Goal: Task Accomplishment & Management: Complete application form

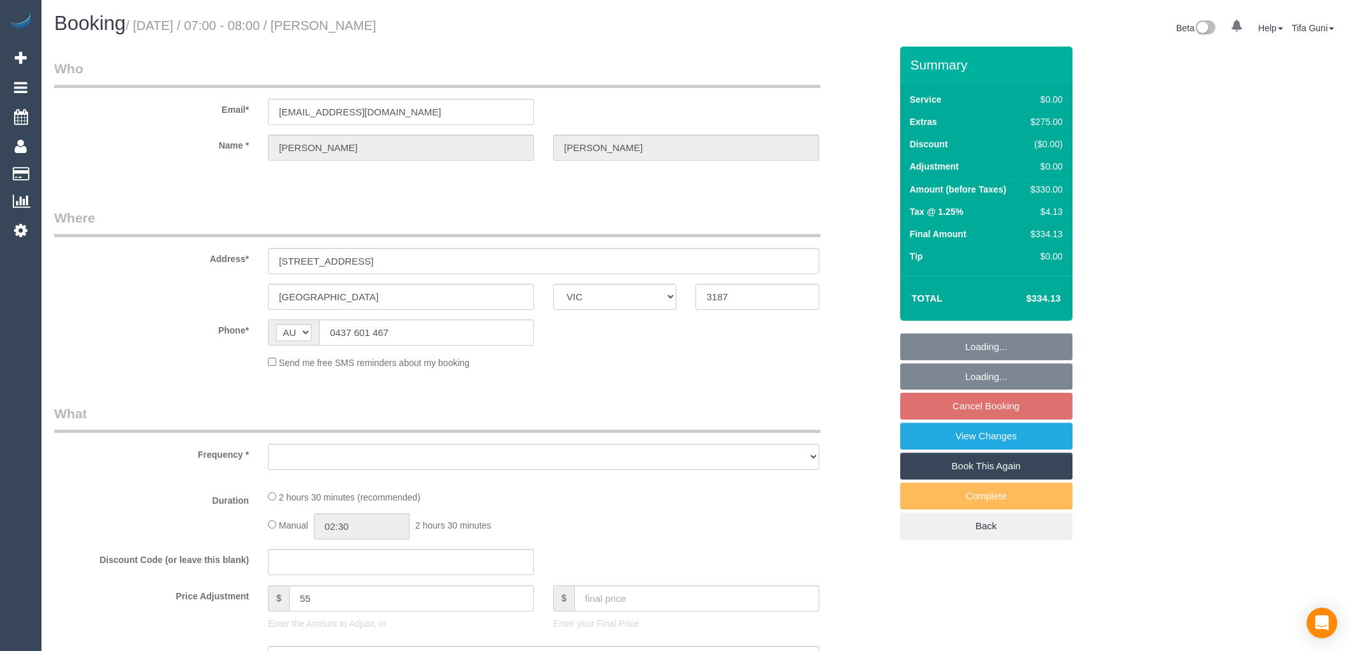
select select "VIC"
select select "string:stripe-pm_1S5xvI2GScqysDRVvTH4auGC"
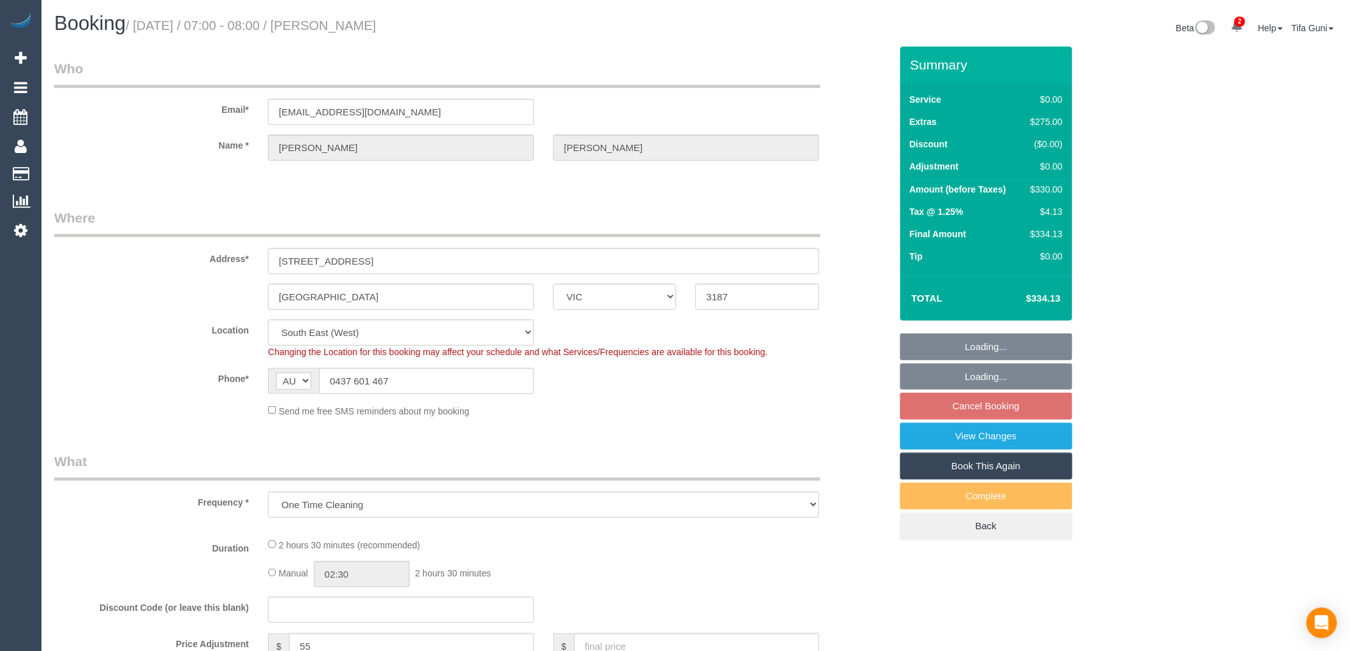
select select "object:716"
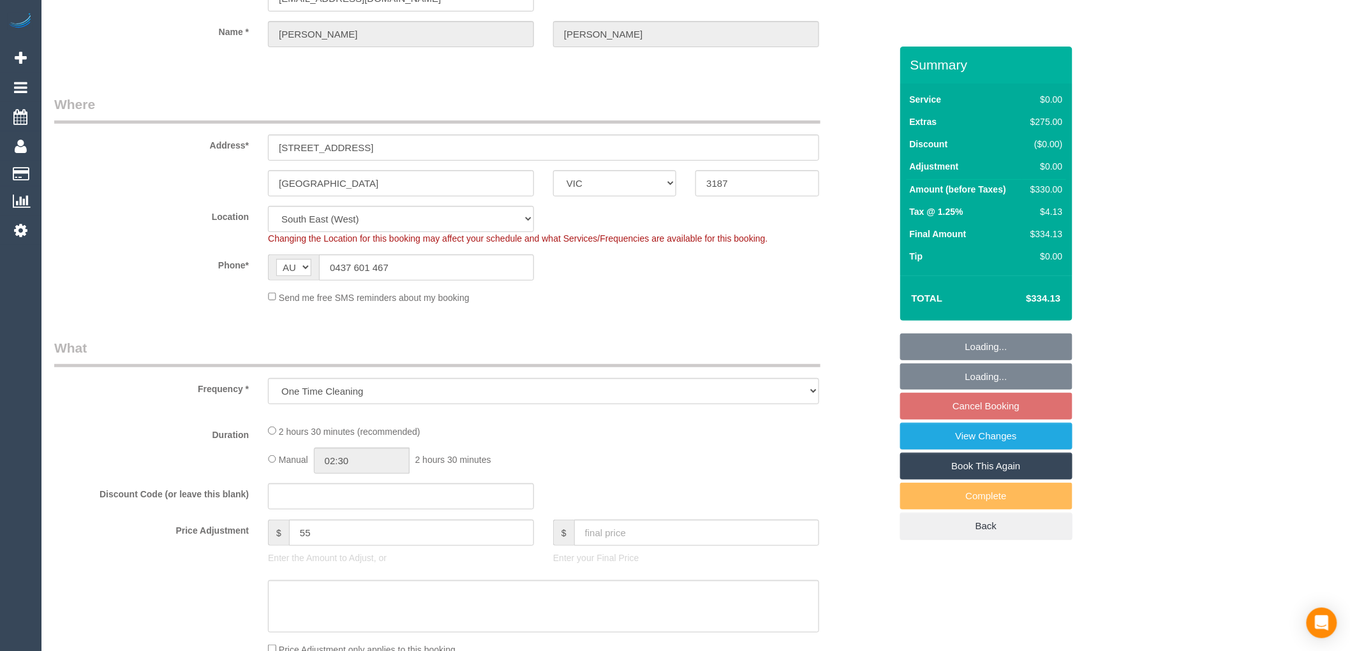
select select "number:28"
select select "number:14"
select select "number:18"
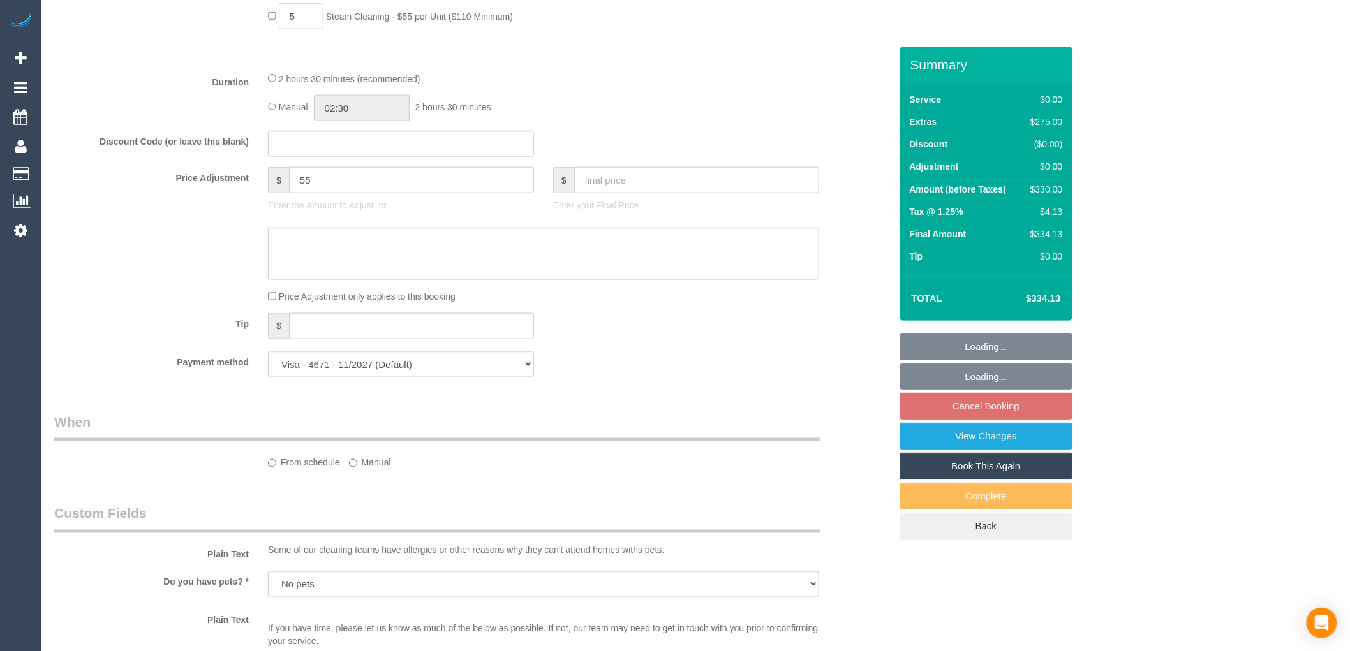
scroll to position [638, 0]
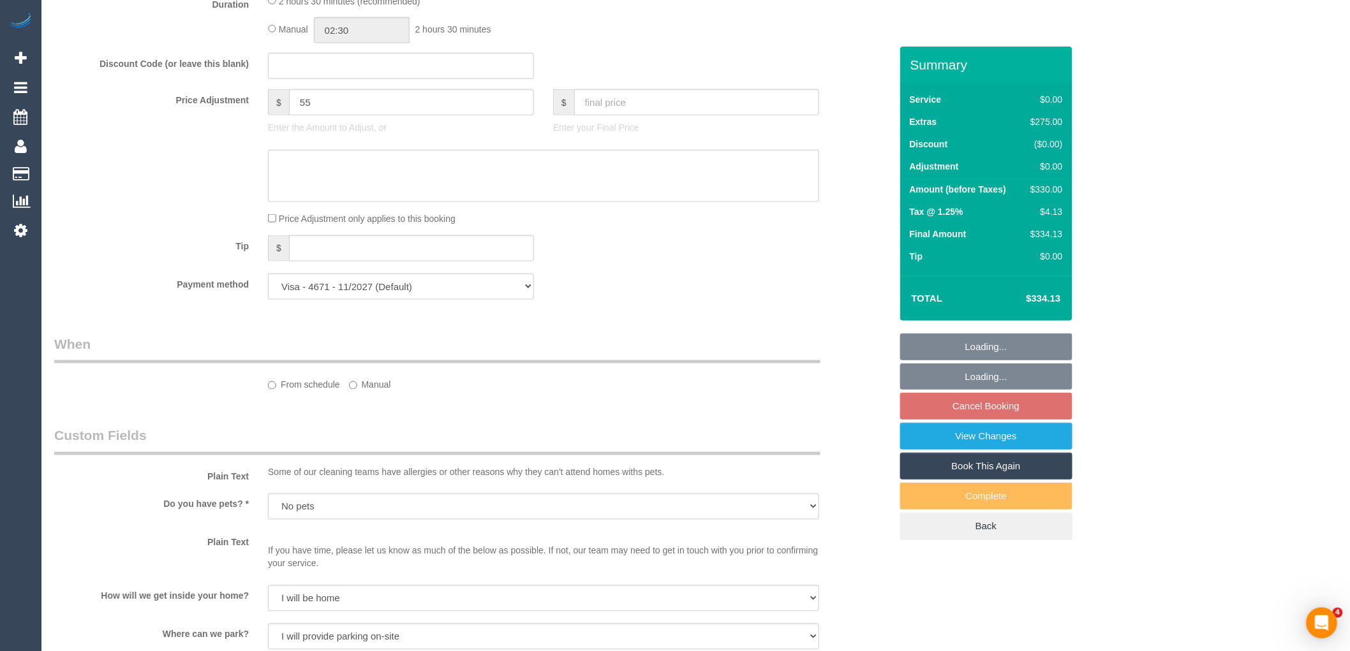
select select "spot1"
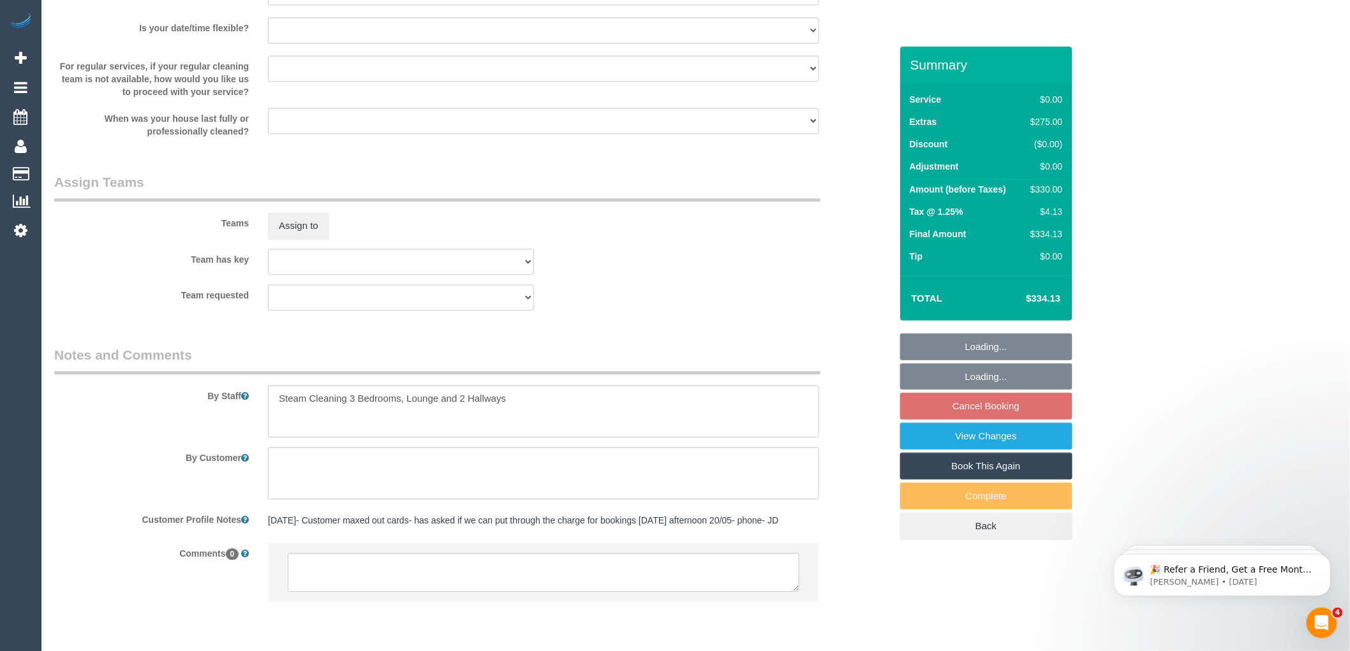
scroll to position [1367, 0]
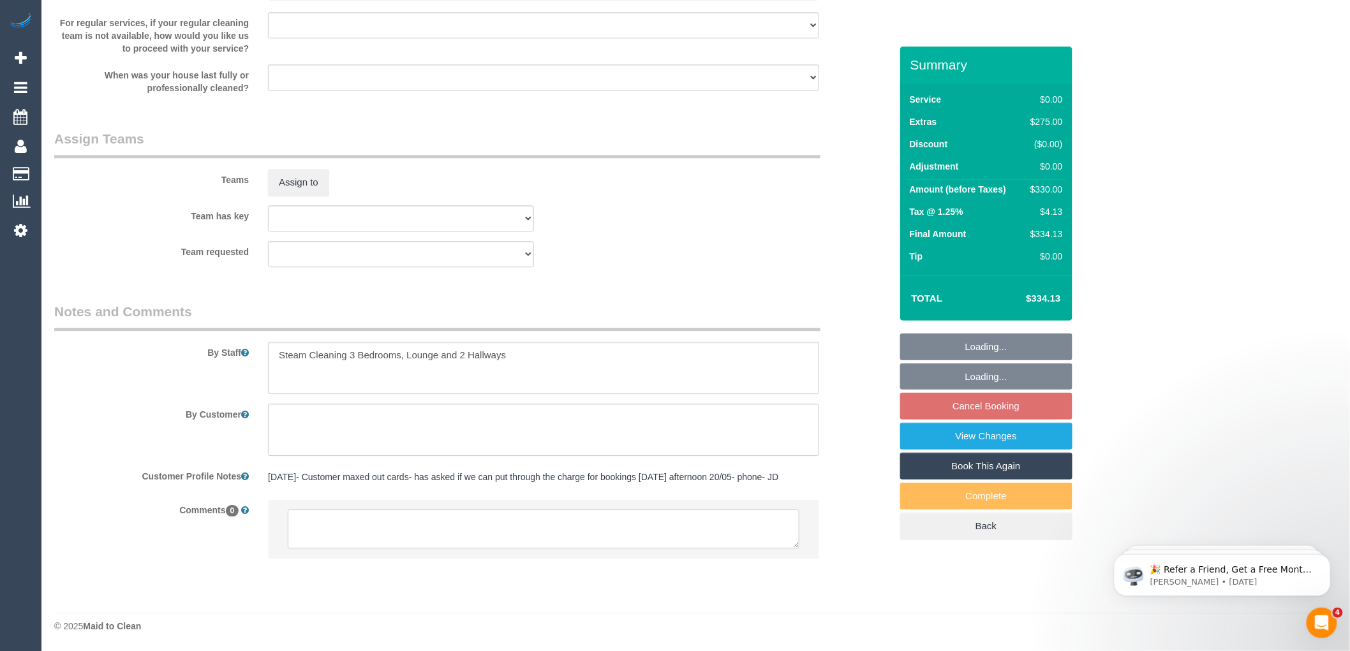
click at [419, 517] on textarea at bounding box center [544, 530] width 512 height 40
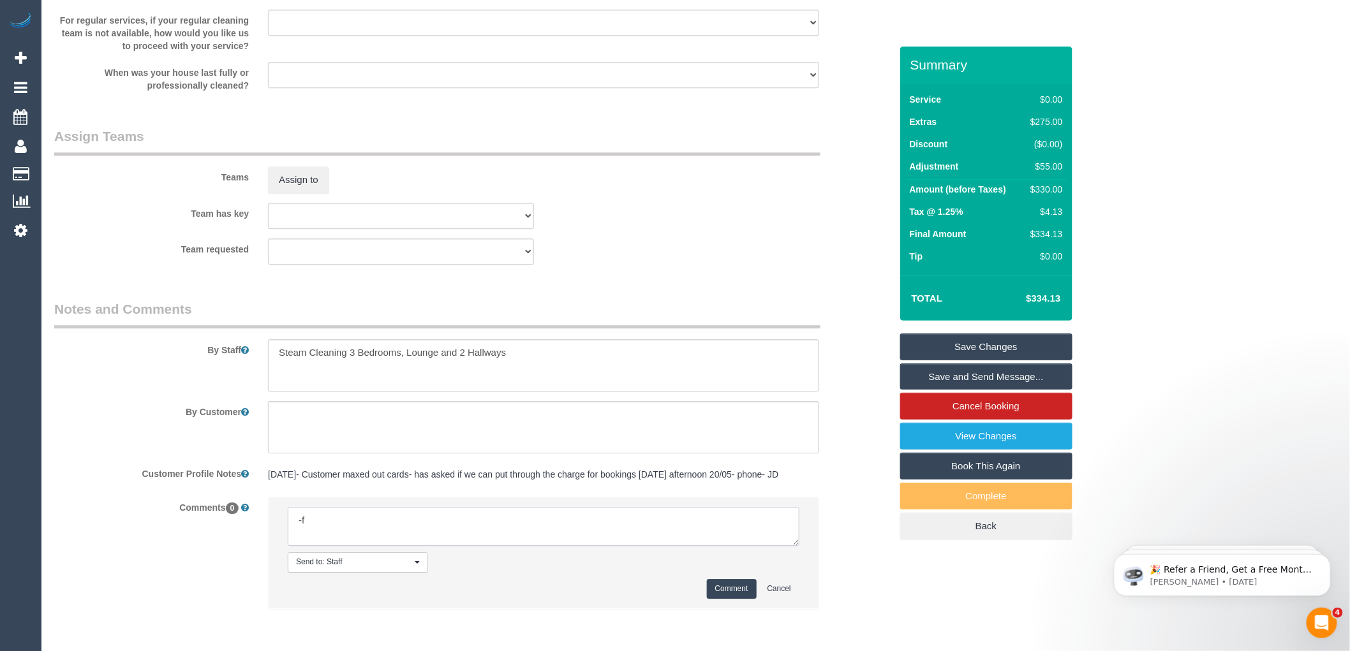
type textarea "-"
paste textarea "Flexibility dates: Flexibility times: Notes: knows we need to review Contact vi…"
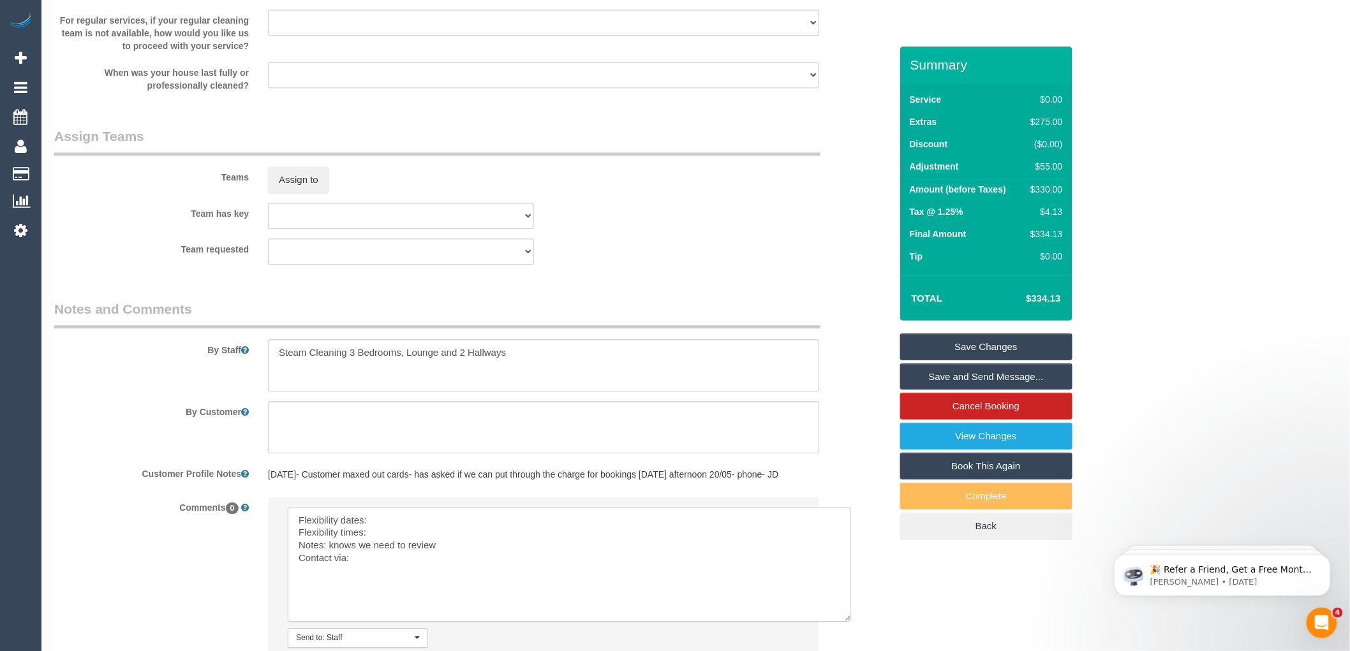
drag, startPoint x: 795, startPoint y: 540, endPoint x: 851, endPoint y: 623, distance: 99.2
click at [851, 622] on textarea at bounding box center [569, 564] width 563 height 115
click at [394, 515] on textarea at bounding box center [571, 568] width 566 height 122
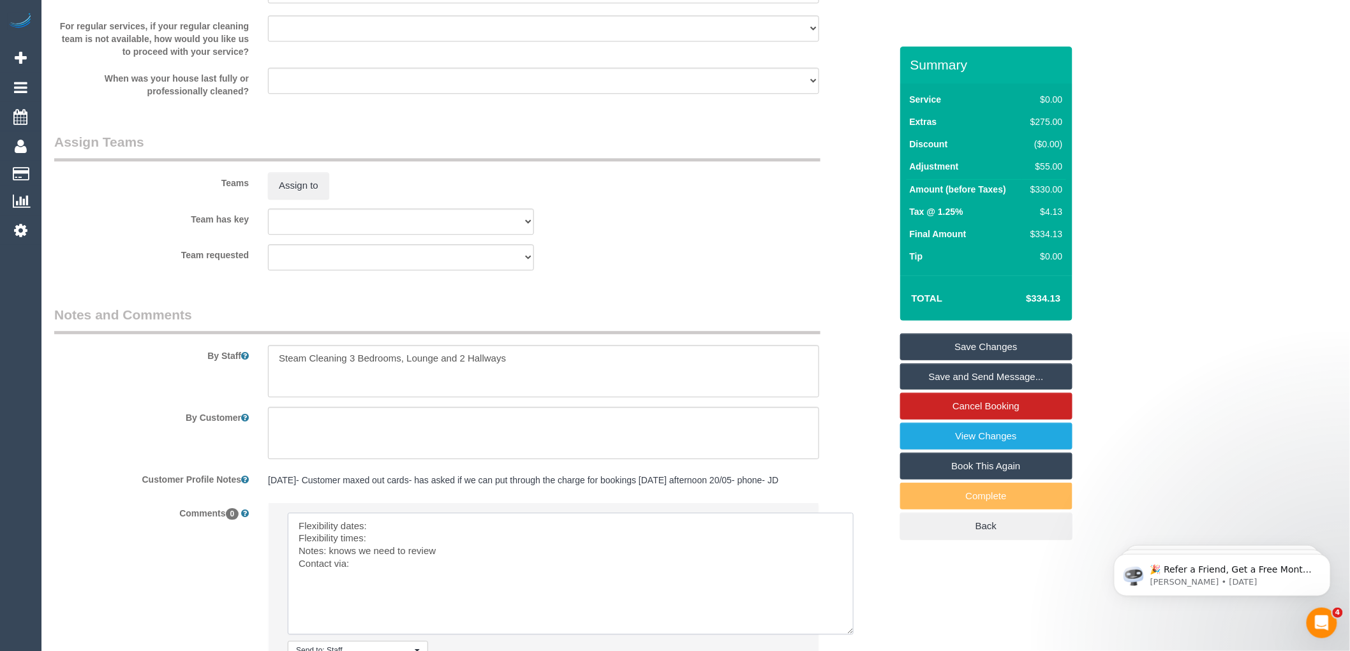
scroll to position [1367, 0]
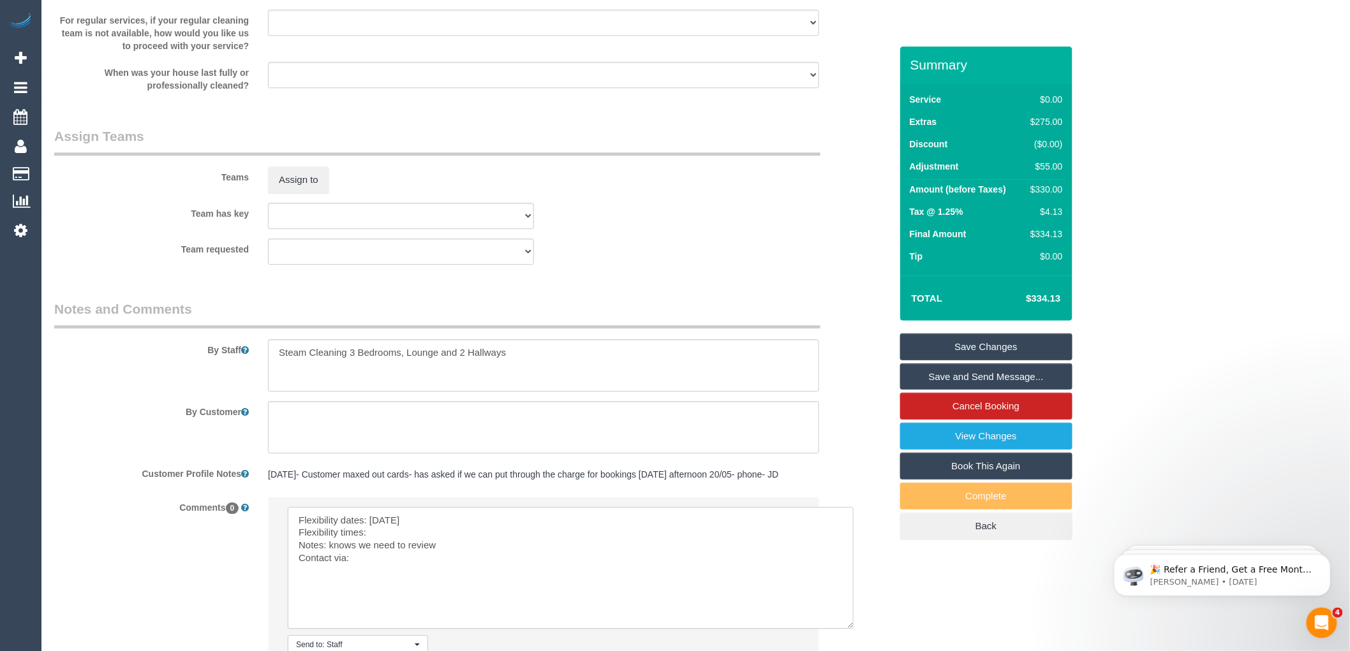
click at [392, 536] on textarea at bounding box center [571, 568] width 566 height 122
click at [367, 559] on textarea at bounding box center [571, 568] width 566 height 122
drag, startPoint x: 451, startPoint y: 545, endPoint x: 487, endPoint y: 538, distance: 36.5
click at [480, 549] on textarea at bounding box center [571, 568] width 566 height 122
type textarea "Flexibility dates: Monday Flexibility times: Not Flex Notes: knows we need to r…"
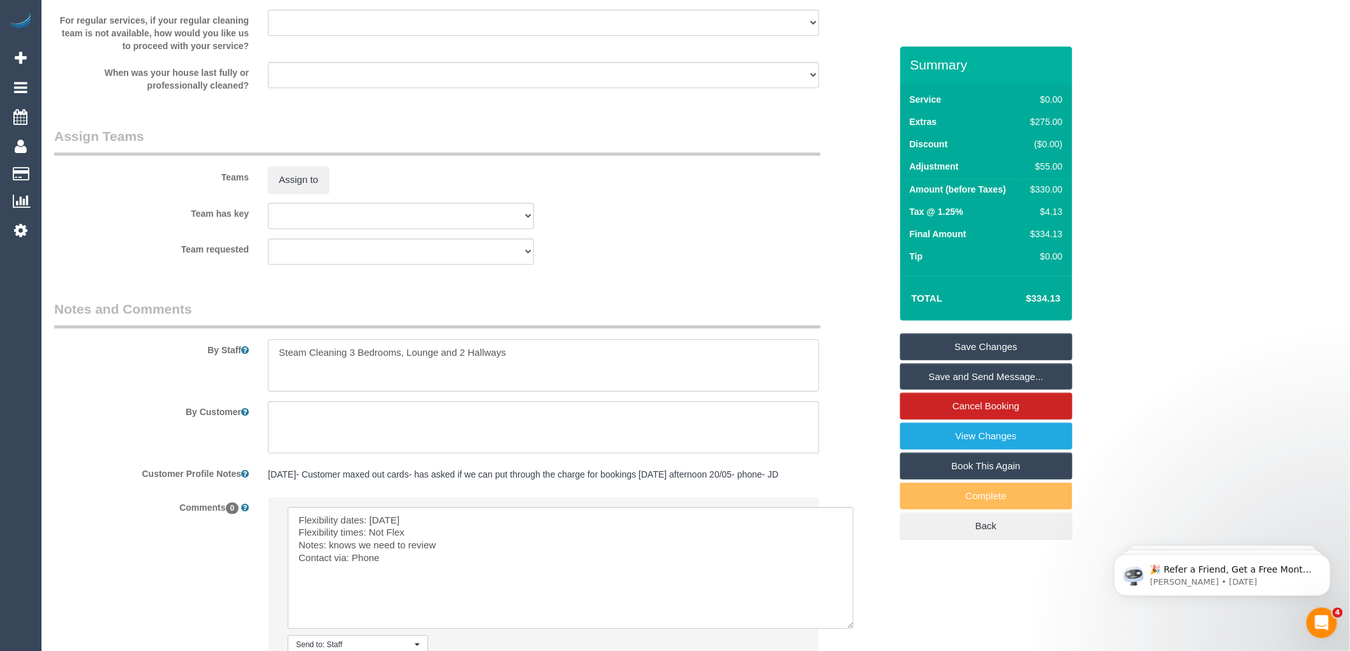
click at [533, 354] on textarea at bounding box center [543, 365] width 551 height 52
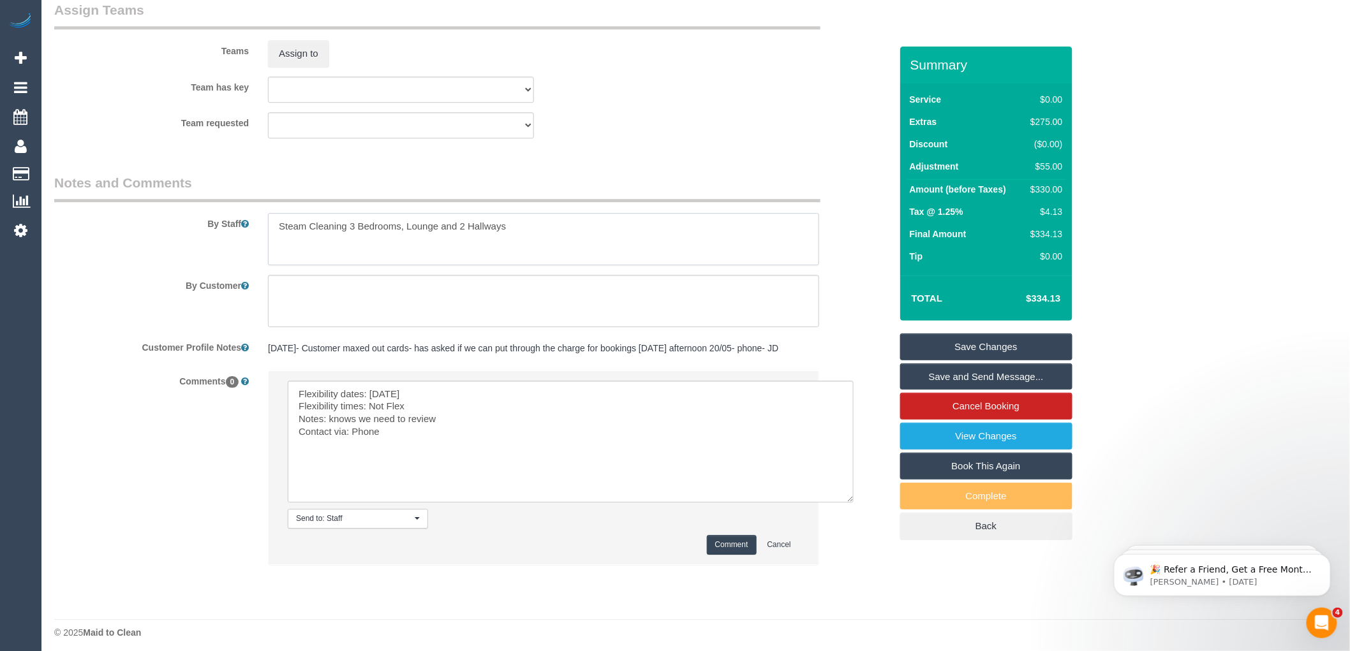
scroll to position [1501, 0]
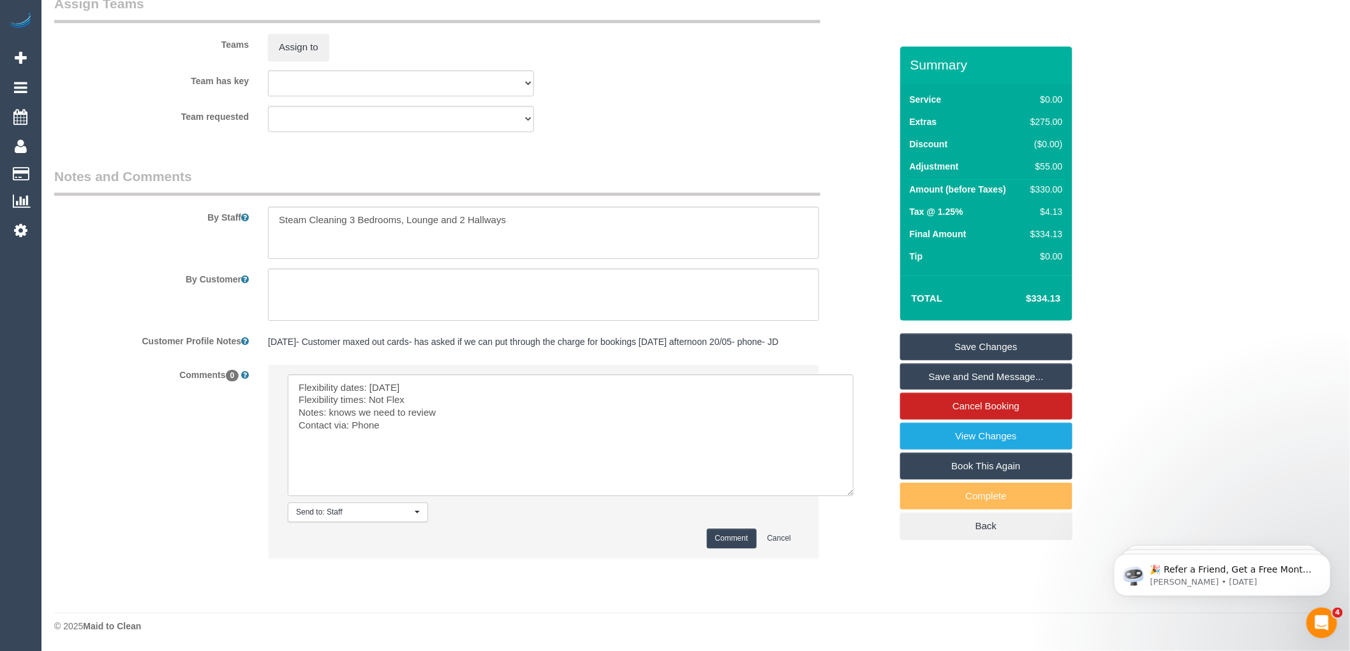
click at [722, 533] on button "Comment" at bounding box center [732, 539] width 50 height 20
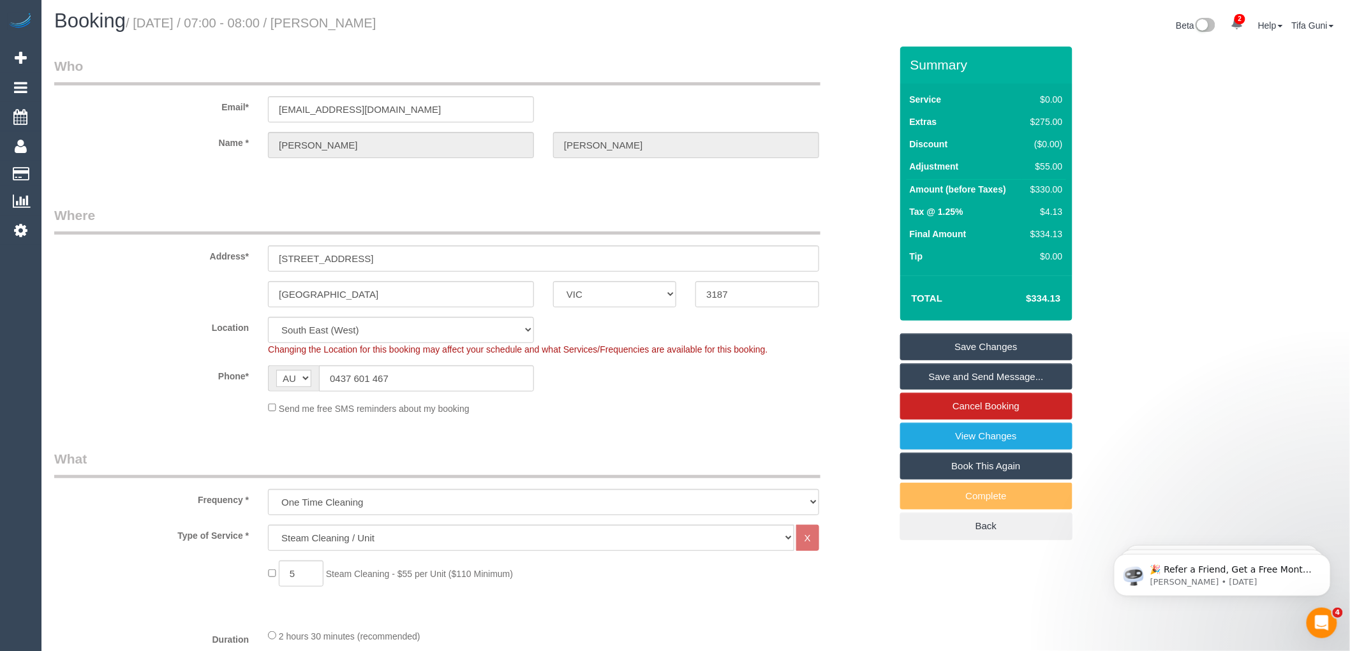
scroll to position [0, 0]
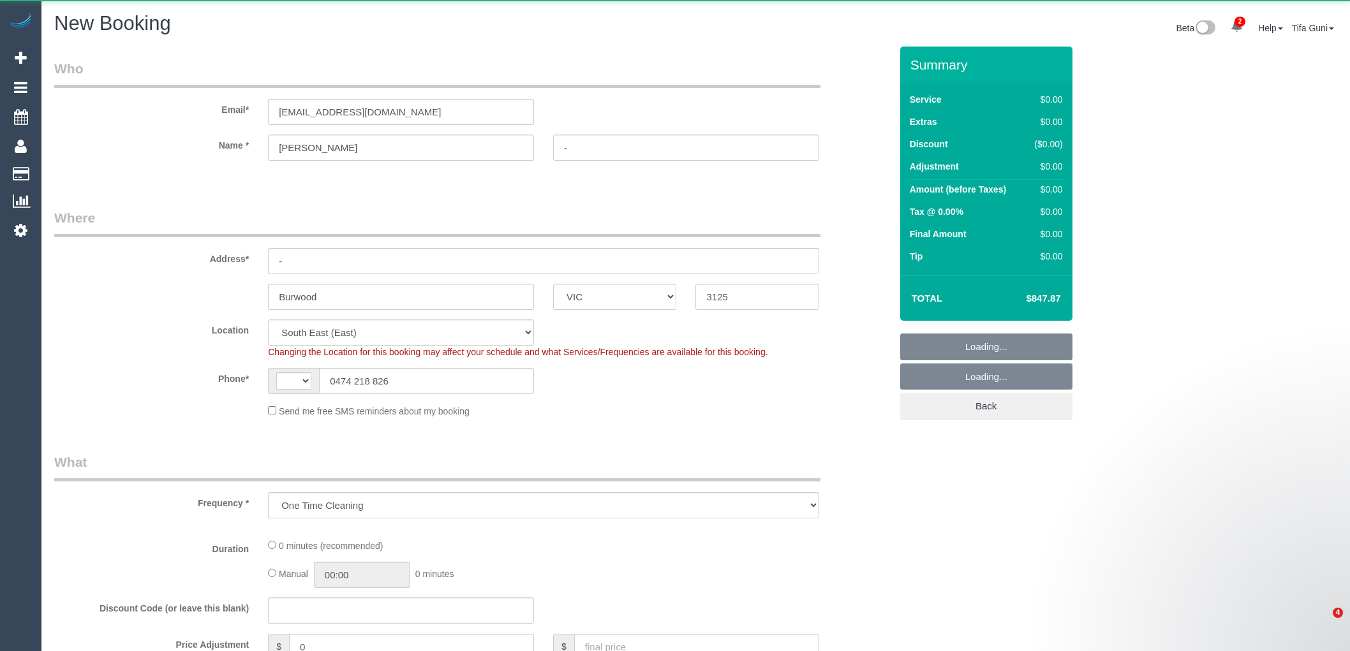
select select "VIC"
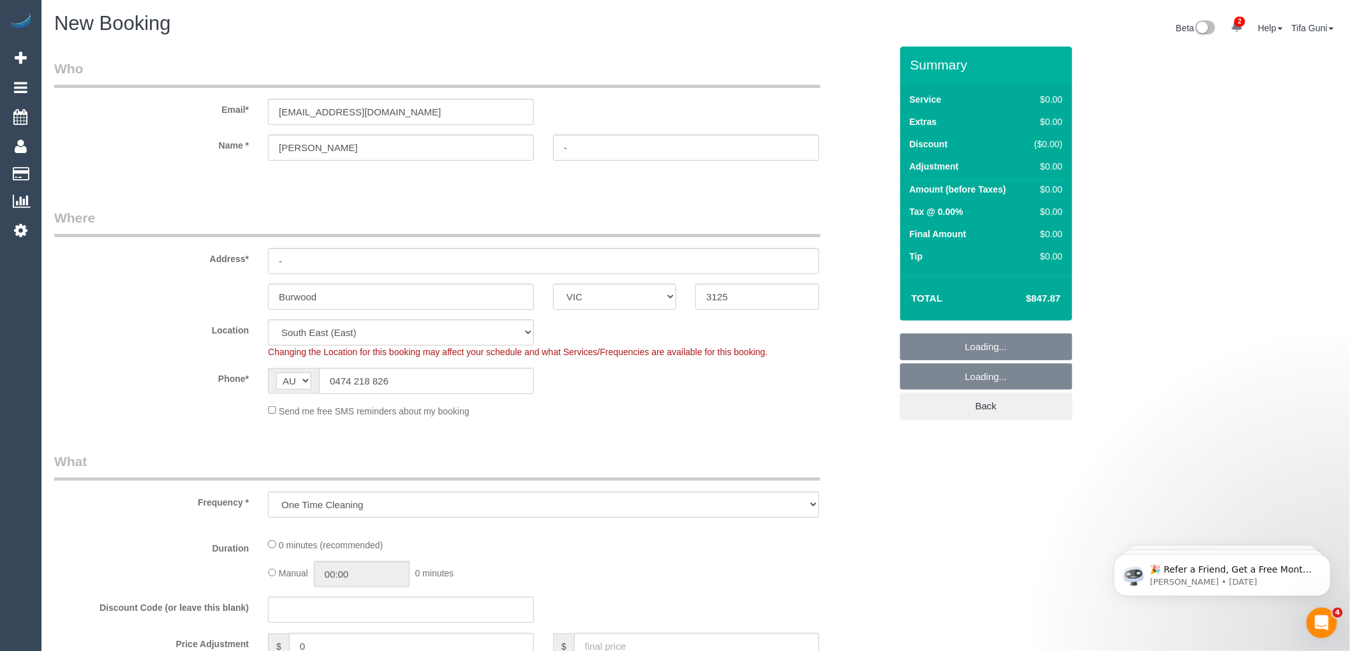
select select "string:AU"
select select "object:1458"
select select "spot1"
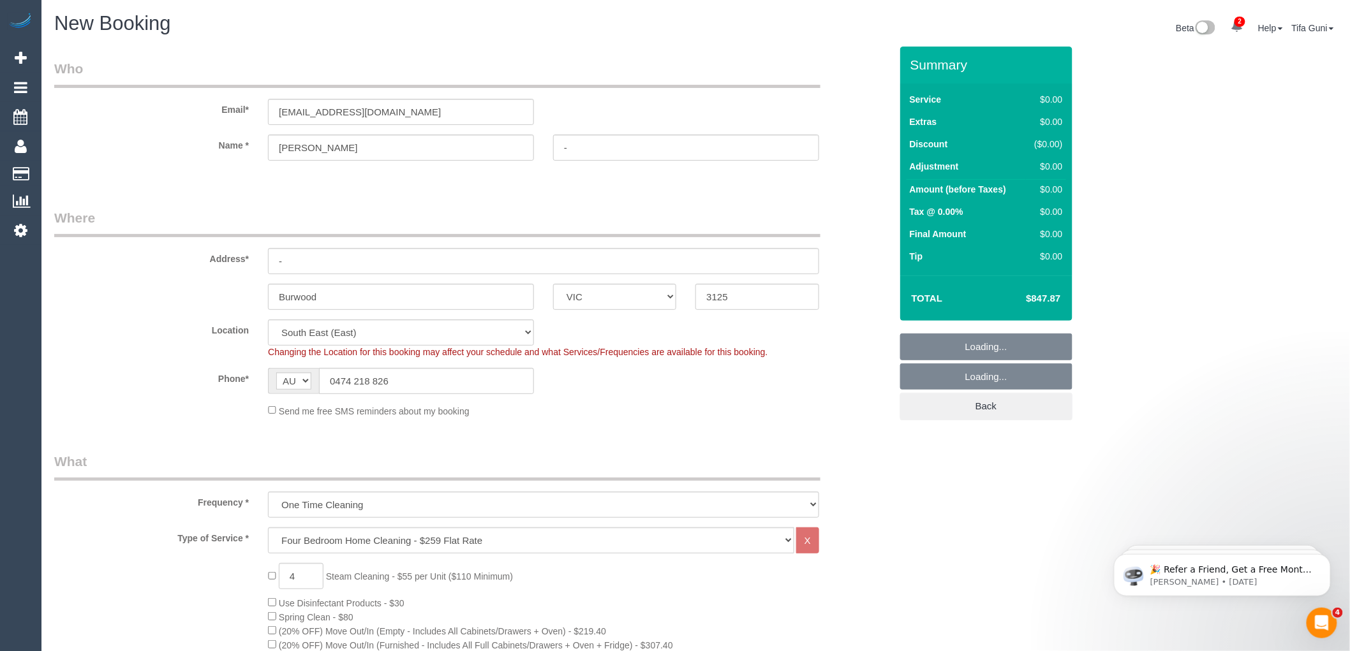
select select "object:1564"
select select "spot22"
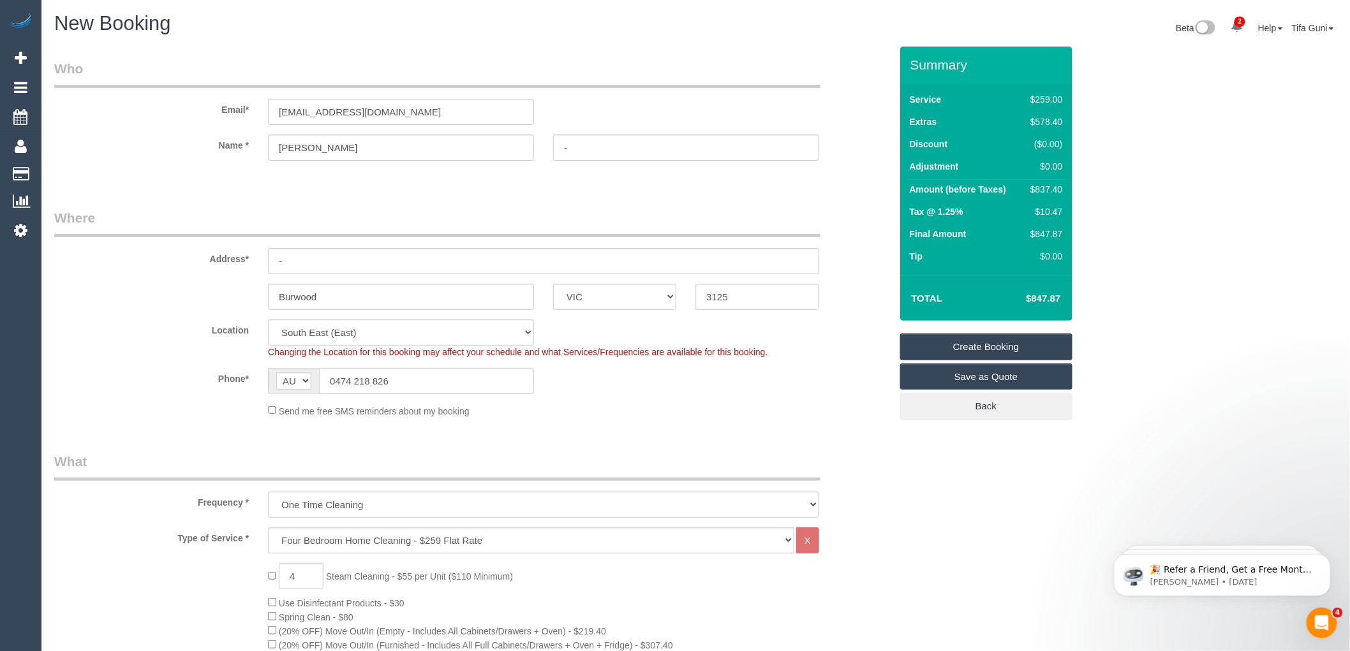
select select "spot43"
click at [310, 111] on input "sc0639@gmail.com" at bounding box center [401, 112] width 266 height 26
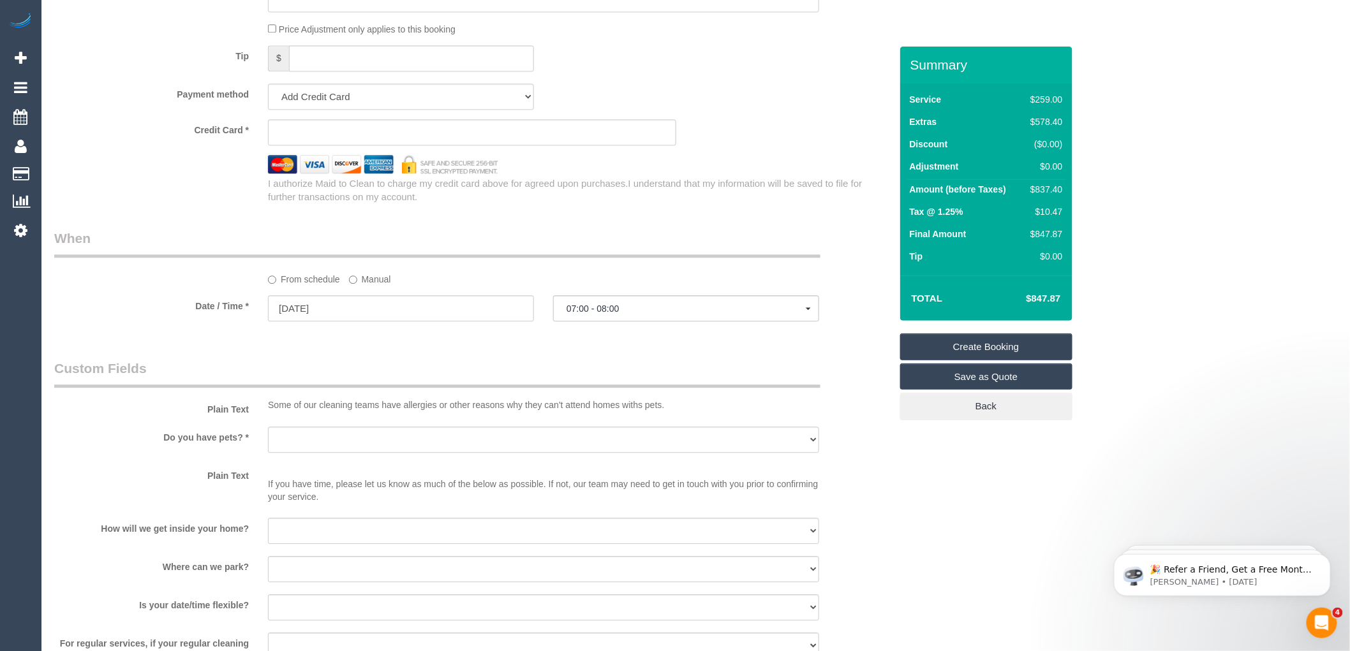
scroll to position [1204, 0]
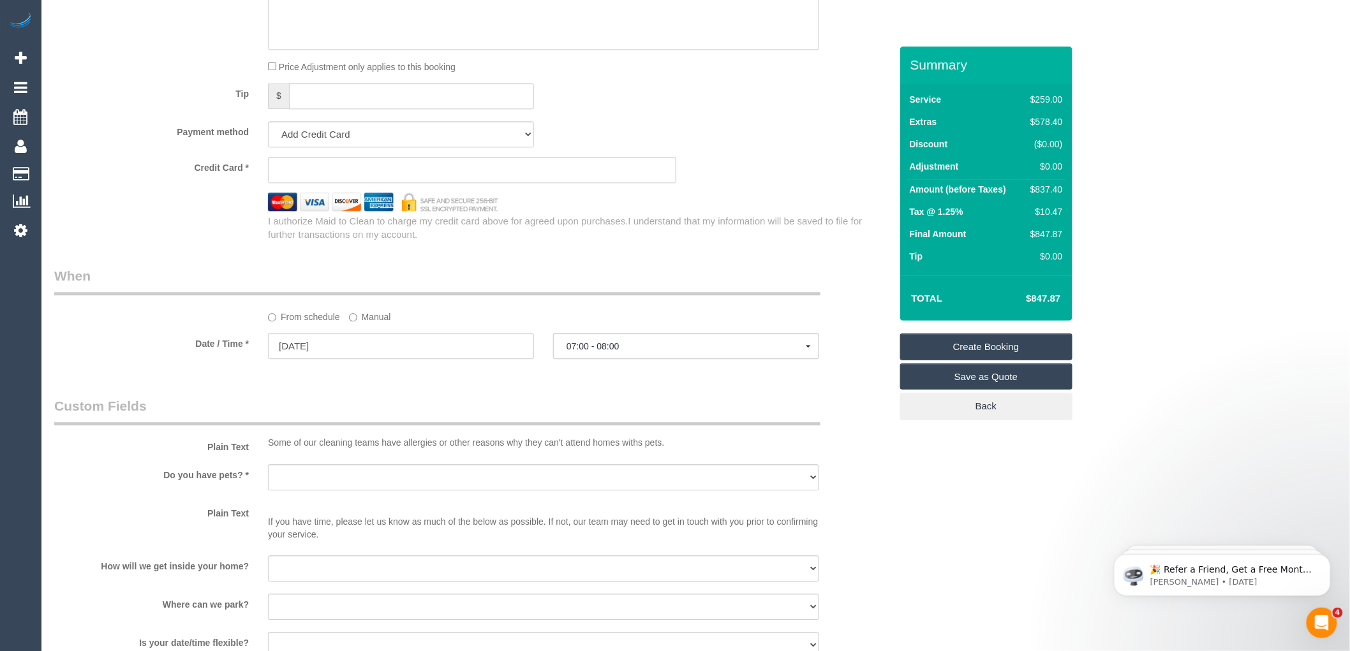
type input "sc0693@gmail.com"
click at [989, 381] on link "Save as Quote" at bounding box center [986, 377] width 172 height 27
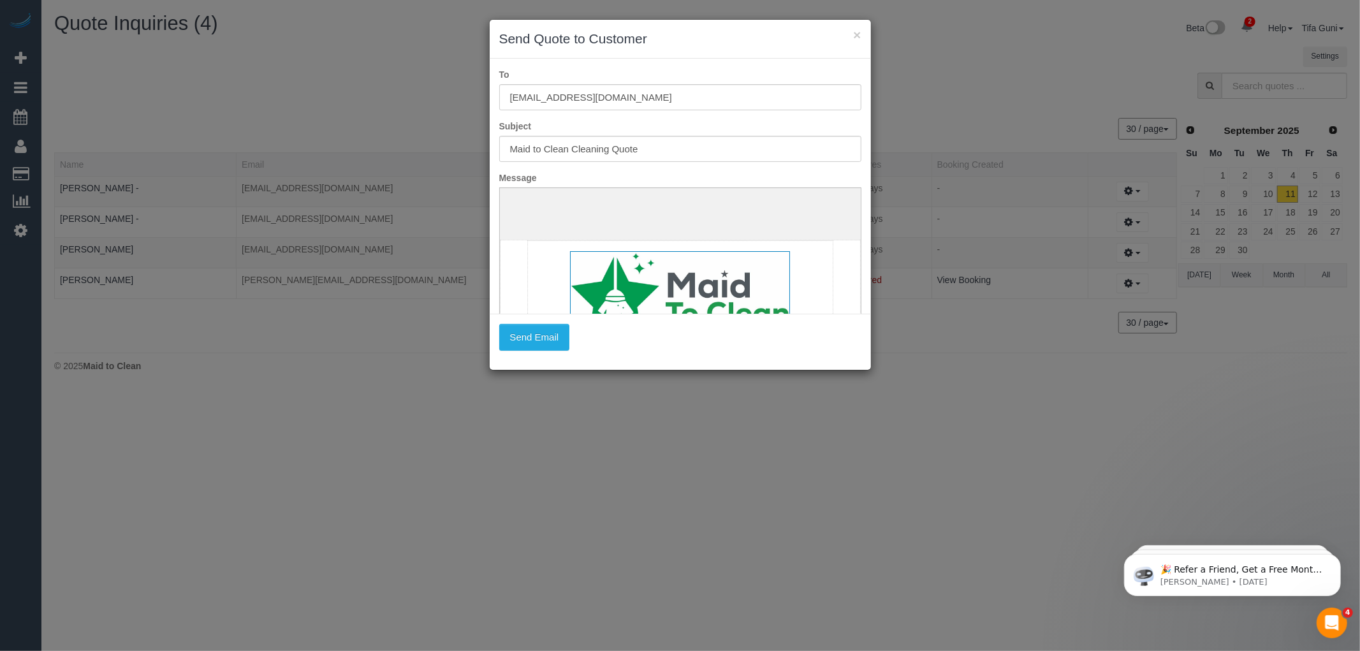
scroll to position [0, 0]
click at [533, 340] on button "Send Email" at bounding box center [534, 337] width 71 height 27
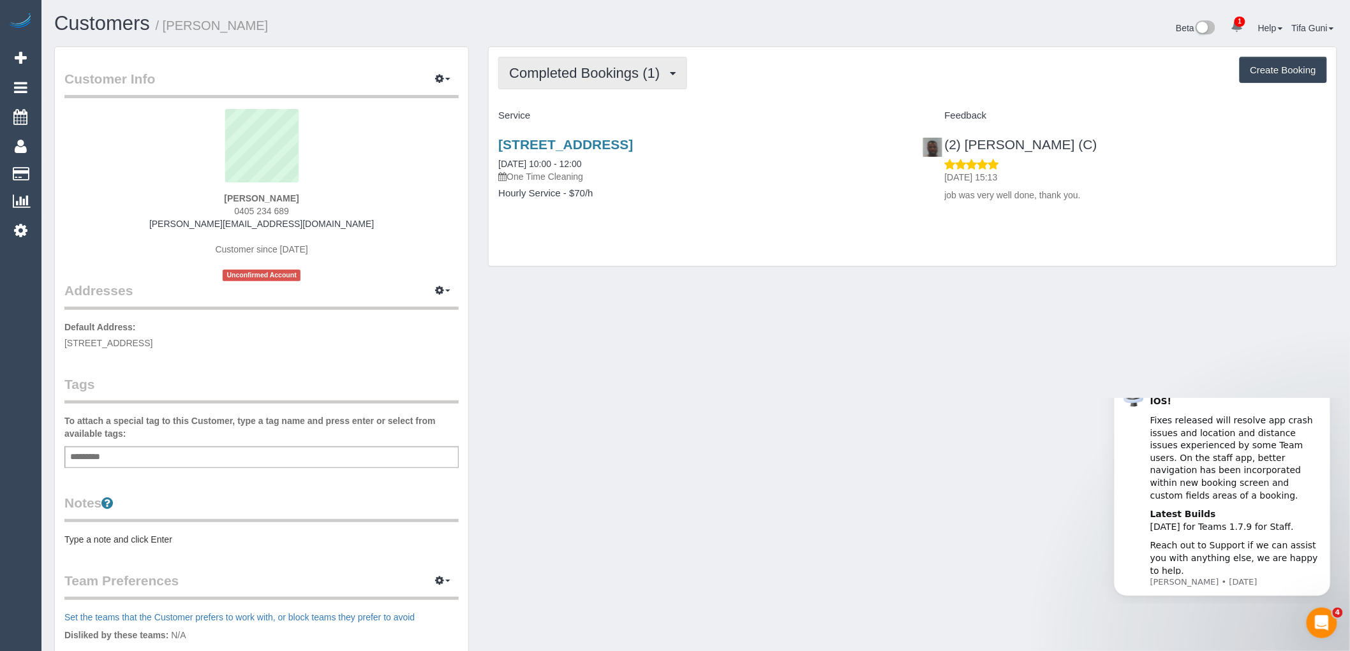
click at [627, 84] on button "Completed Bookings (1)" at bounding box center [592, 73] width 189 height 33
click at [705, 99] on div "Completed Bookings (1) Completed Bookings (1) Upcoming Bookings (0) Cancelled B…" at bounding box center [913, 156] width 848 height 219
click at [1284, 67] on button "Create Booking" at bounding box center [1282, 70] width 87 height 27
select select "VIC"
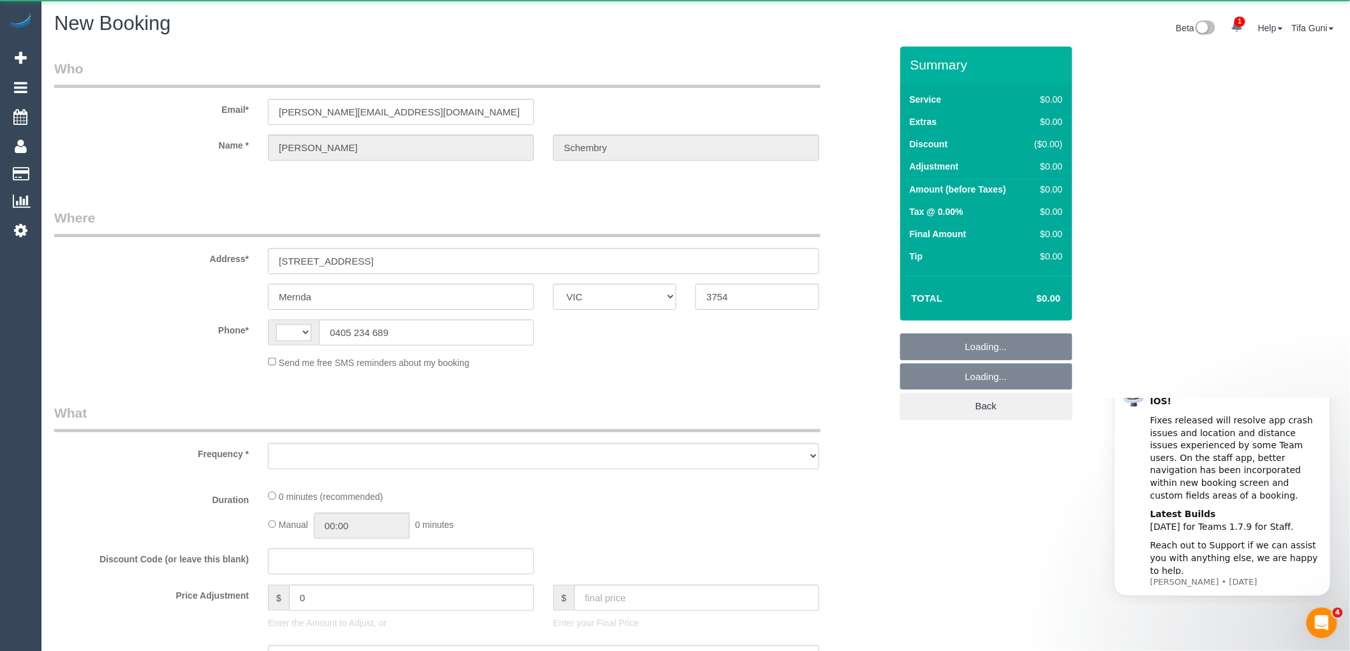
select select "object:2484"
select select "string:stripe-pm_1QPvra2GScqysDRVBGtyM6Bs"
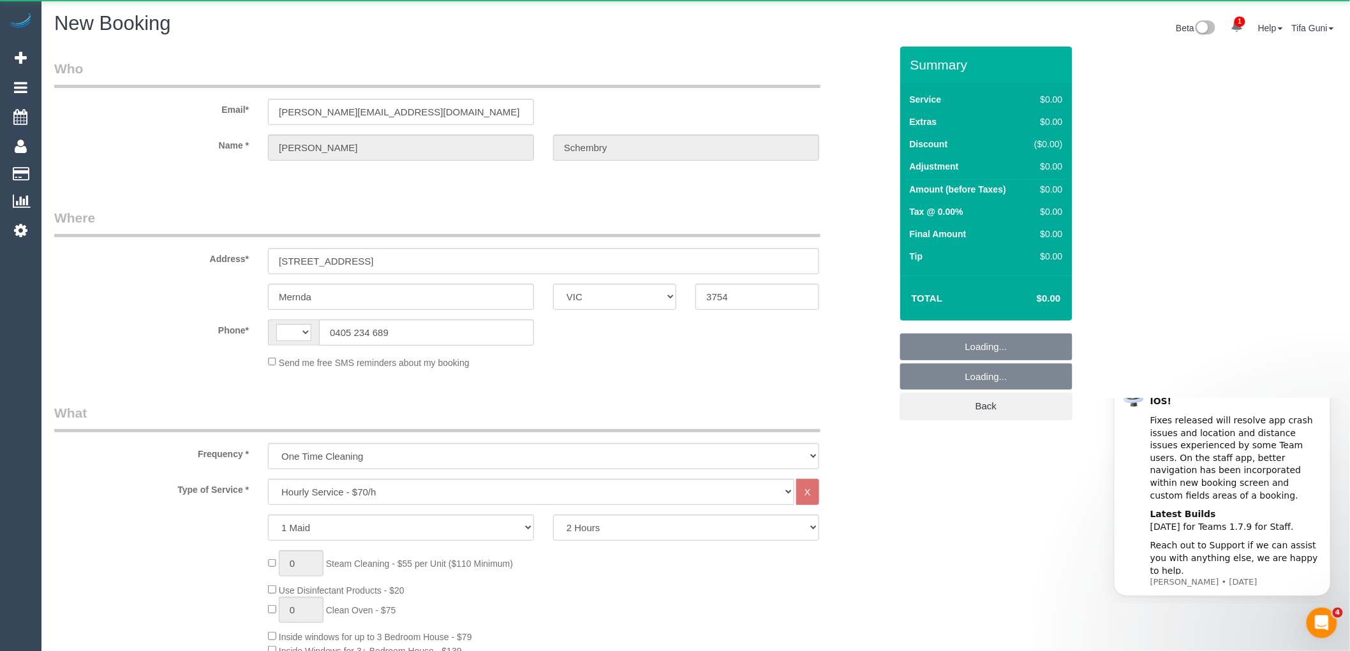
select select "string:AU"
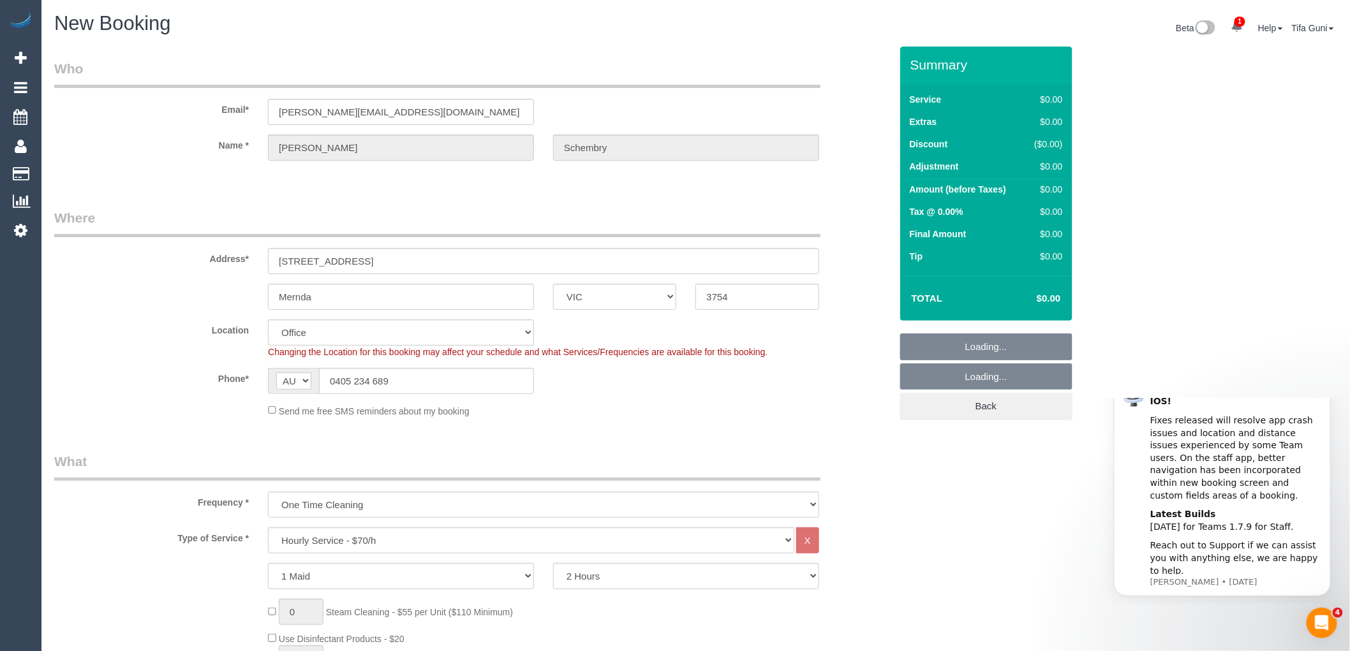
select select "object:4203"
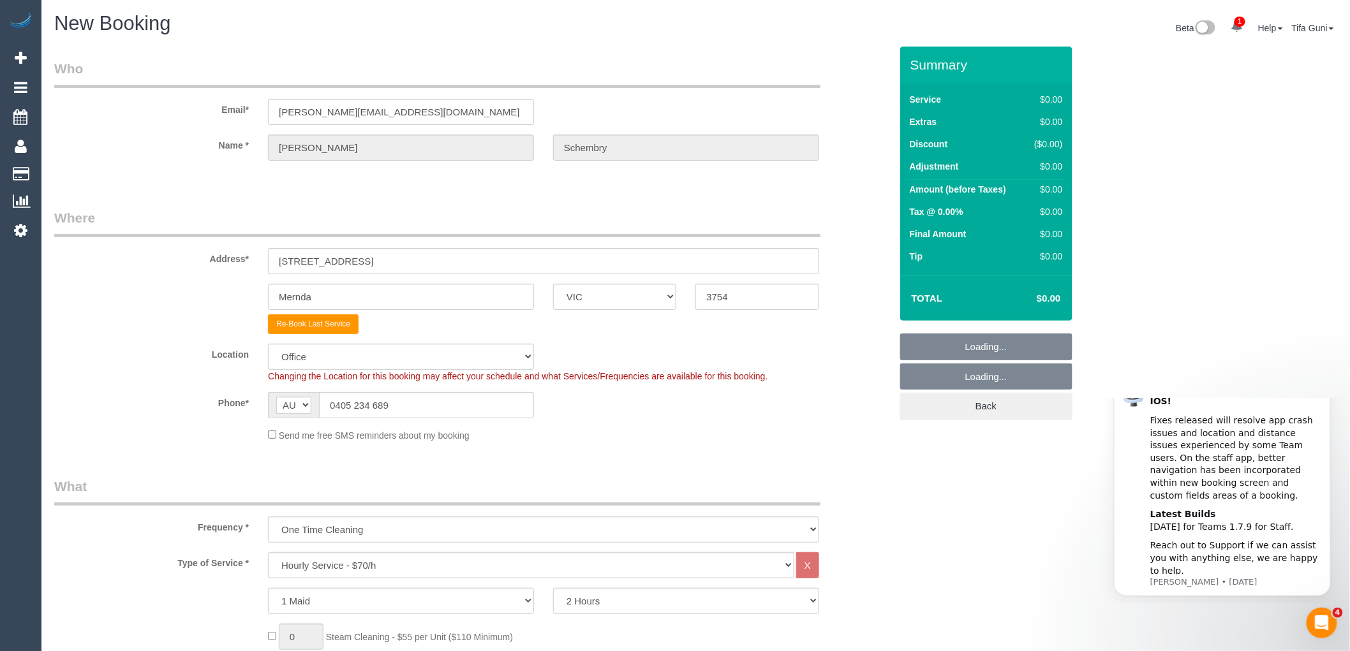
select select "51"
select select "object:4213"
